Goal: Find specific page/section: Find specific page/section

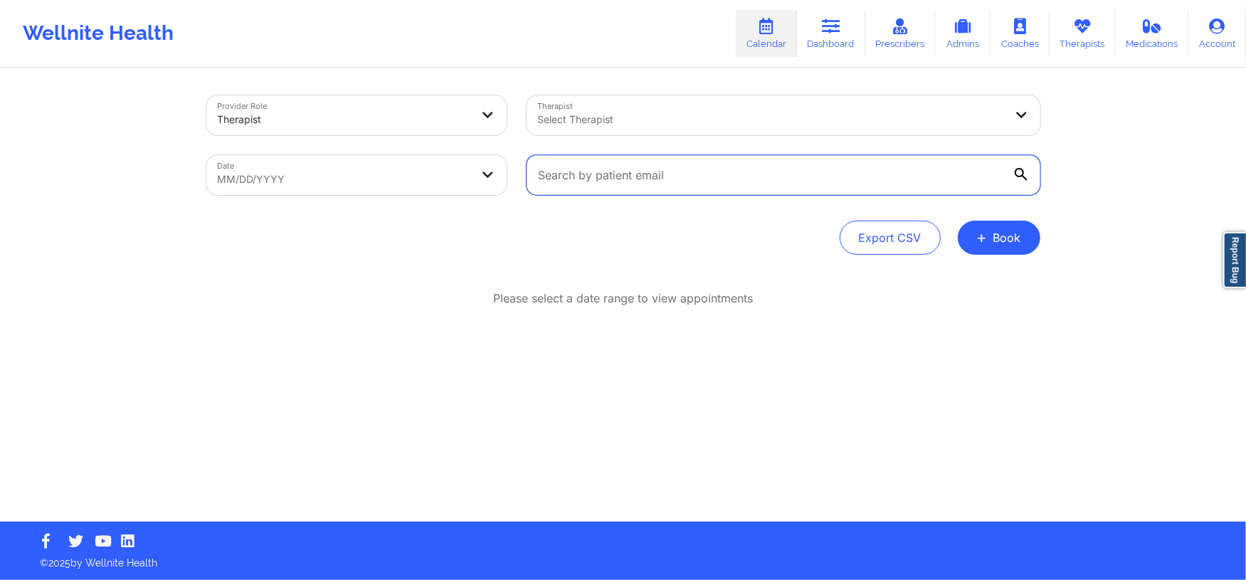
click at [640, 169] on input "text" at bounding box center [783, 175] width 514 height 40
drag, startPoint x: 639, startPoint y: 169, endPoint x: 535, endPoint y: 170, distance: 103.9
drag, startPoint x: 535, startPoint y: 170, endPoint x: 555, endPoint y: 122, distance: 51.7
click at [555, 122] on div at bounding box center [771, 119] width 467 height 17
drag, startPoint x: 570, startPoint y: 126, endPoint x: 574, endPoint y: 115, distance: 11.5
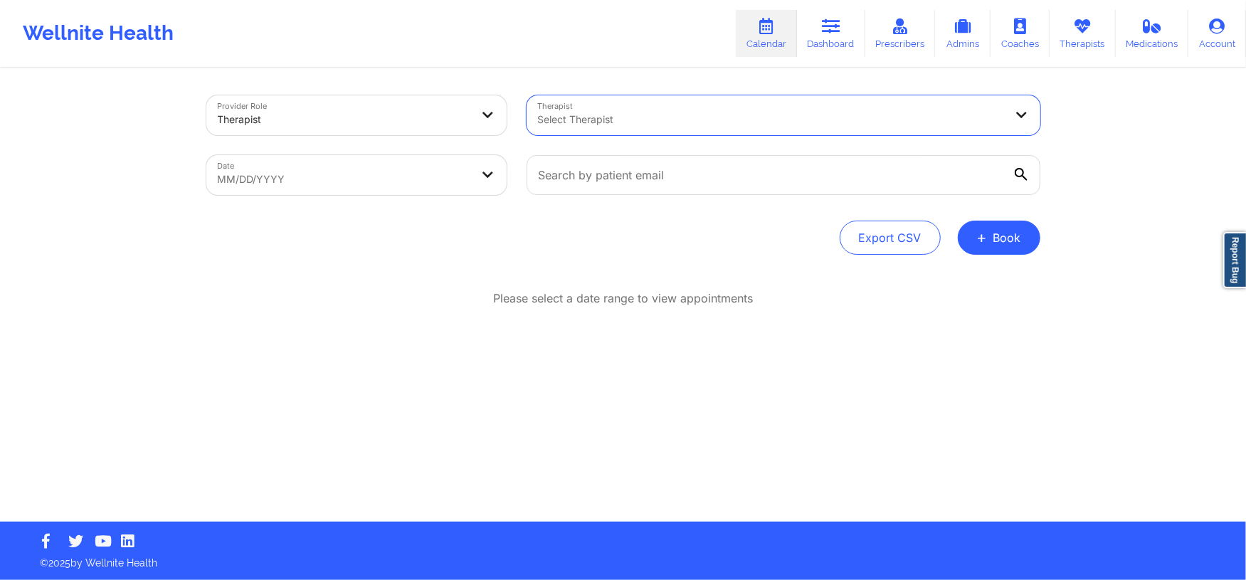
drag, startPoint x: 574, startPoint y: 115, endPoint x: 548, endPoint y: 123, distance: 26.8
click at [548, 123] on div at bounding box center [771, 119] width 467 height 17
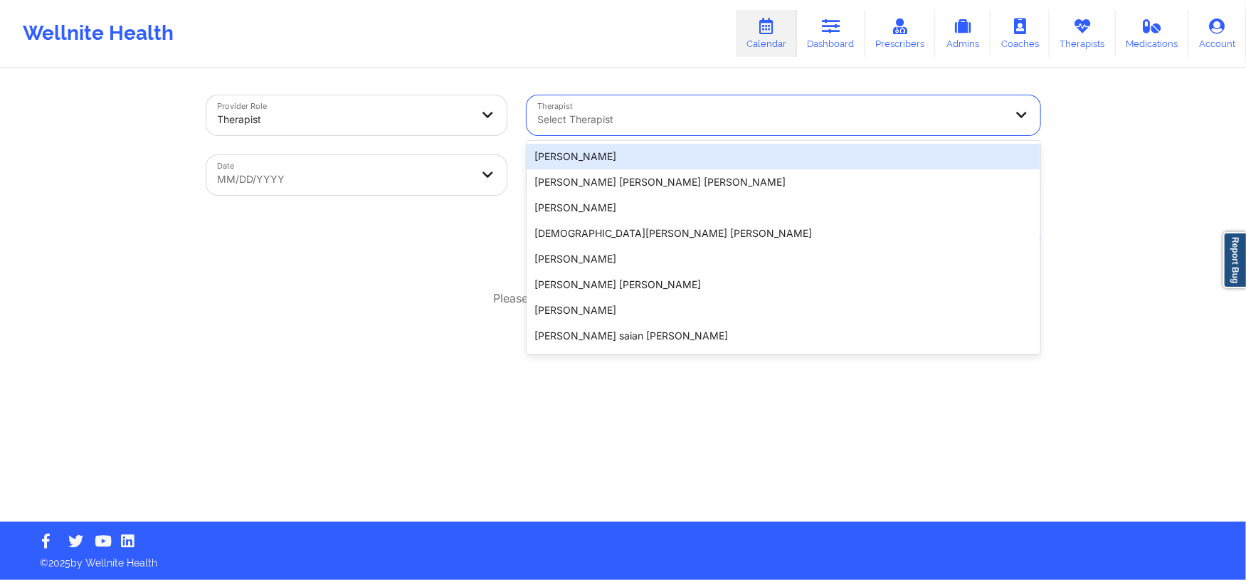
type input "v"
paste input "[PERSON_NAME]"
type input "[PERSON_NAME]"
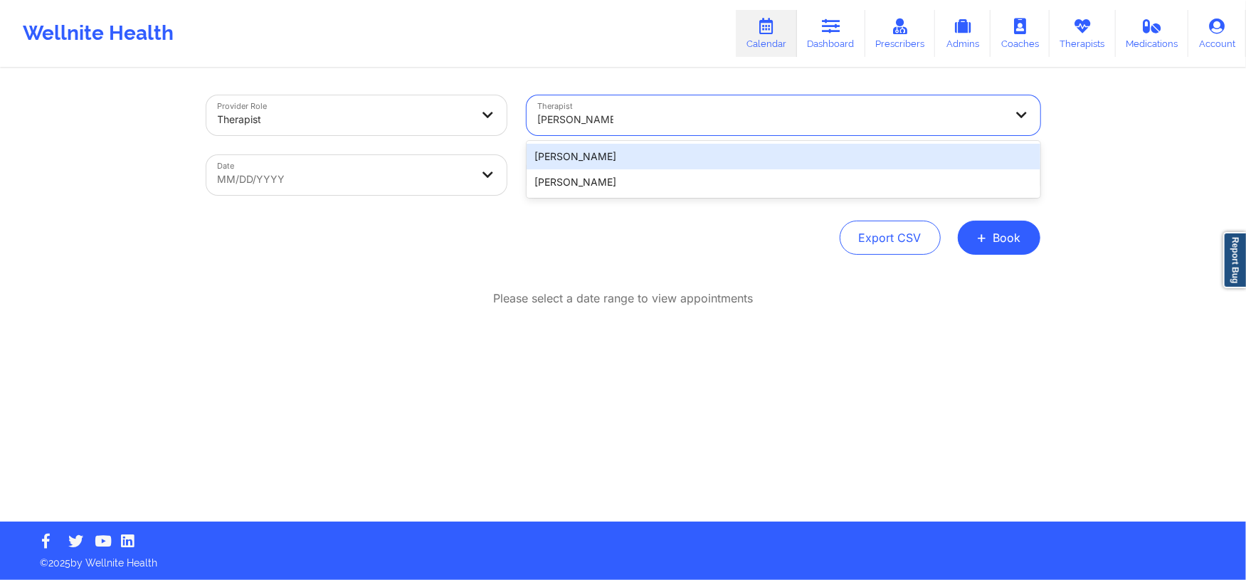
click at [573, 156] on div "[PERSON_NAME]" at bounding box center [783, 157] width 514 height 26
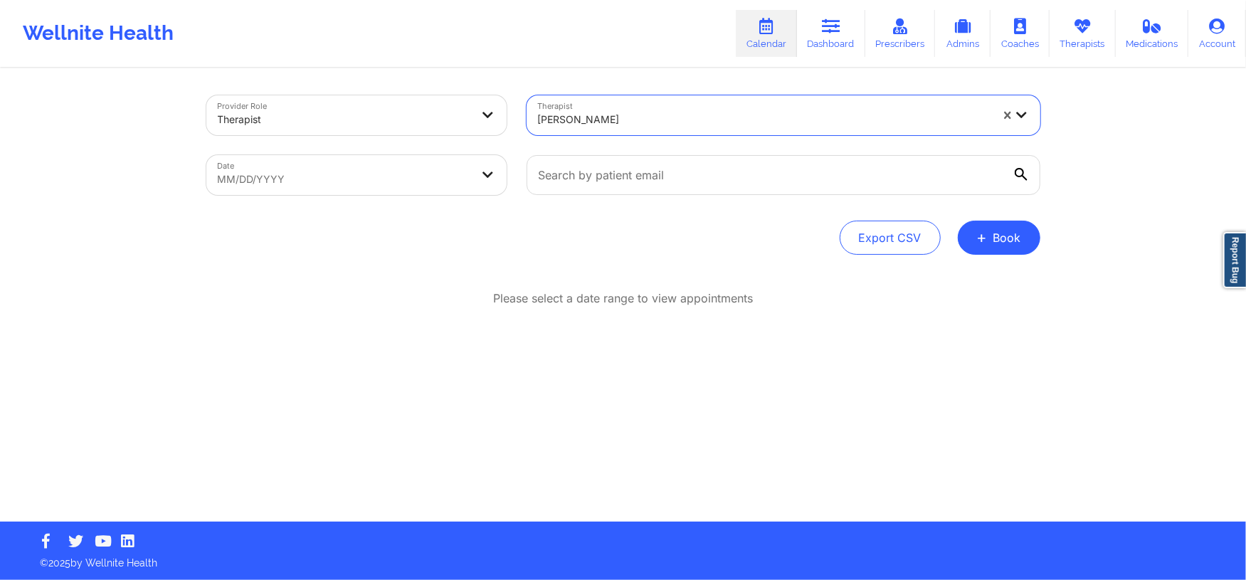
click at [1040, 171] on div at bounding box center [783, 175] width 534 height 60
click at [1013, 181] on label at bounding box center [783, 175] width 514 height 40
click at [1013, 181] on input "text" at bounding box center [783, 175] width 514 height 40
click at [1026, 171] on icon at bounding box center [1020, 174] width 13 height 13
click at [1026, 171] on input "text" at bounding box center [783, 175] width 514 height 40
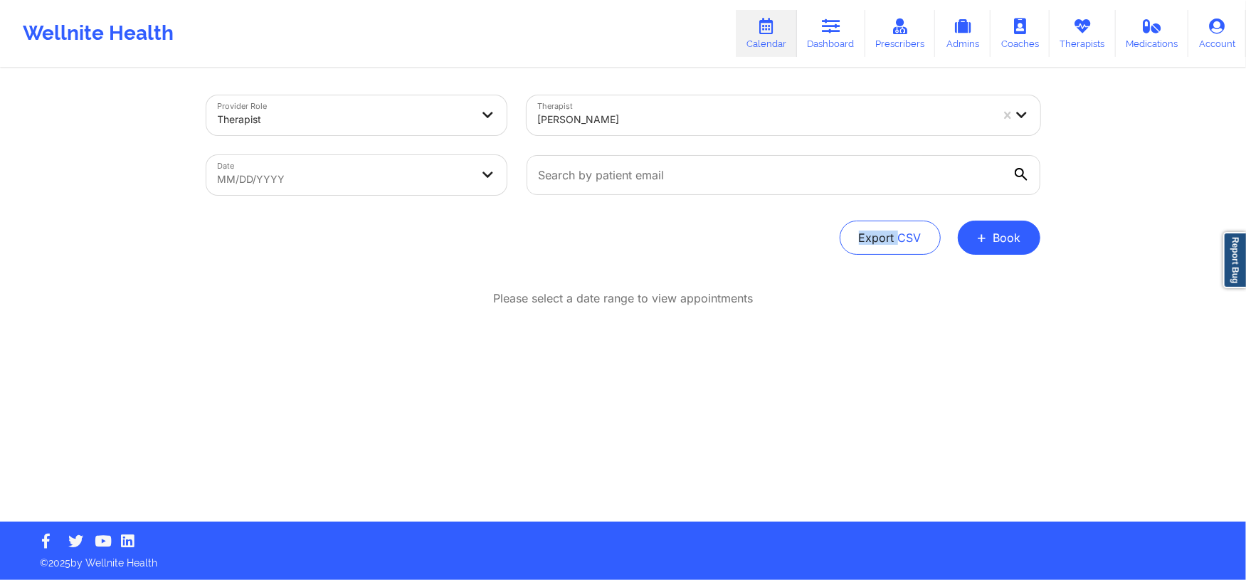
click at [1026, 171] on icon at bounding box center [1020, 174] width 13 height 13
click at [1026, 171] on input "text" at bounding box center [783, 175] width 514 height 40
click at [1026, 171] on icon at bounding box center [1020, 174] width 13 height 13
click at [1026, 171] on input "text" at bounding box center [783, 175] width 514 height 40
click at [1024, 170] on icon at bounding box center [1020, 174] width 13 height 13
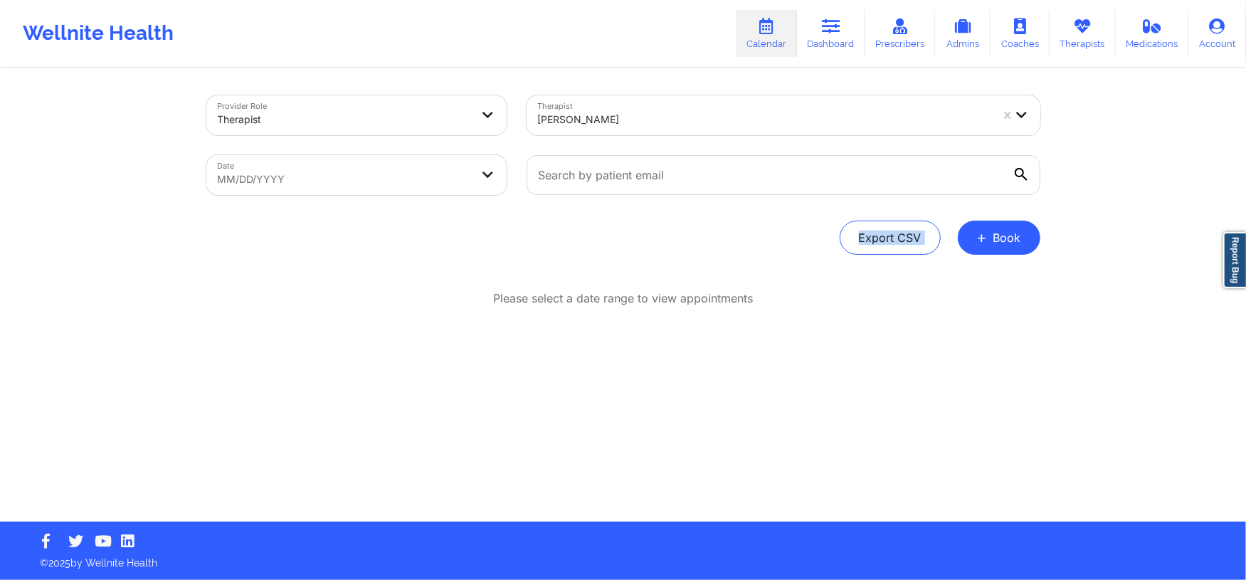
click at [1024, 170] on input "text" at bounding box center [783, 175] width 514 height 40
